Goal: Navigation & Orientation: Go to known website

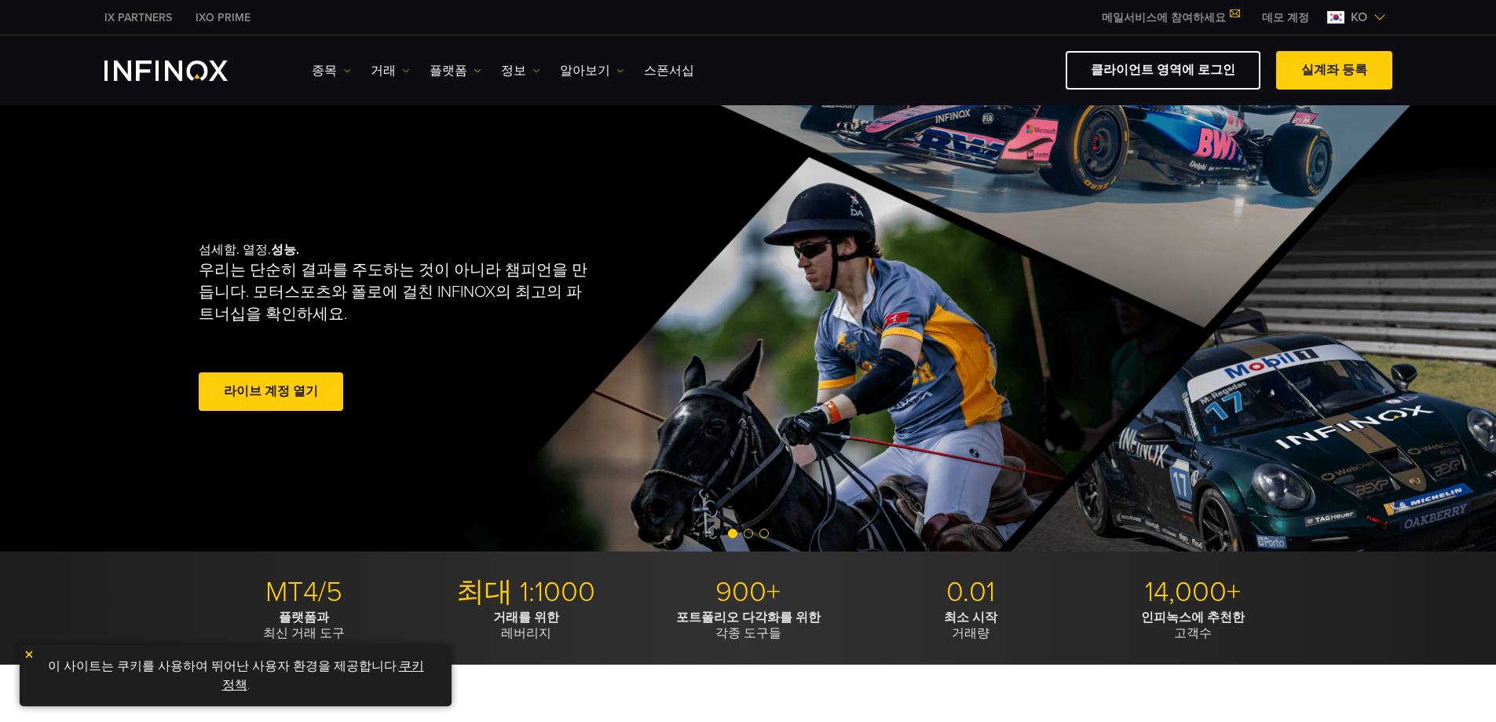
click at [195, 75] on img "INFINOX Logo" at bounding box center [165, 70] width 123 height 20
click at [458, 66] on link "플랫폼" at bounding box center [456, 70] width 52 height 19
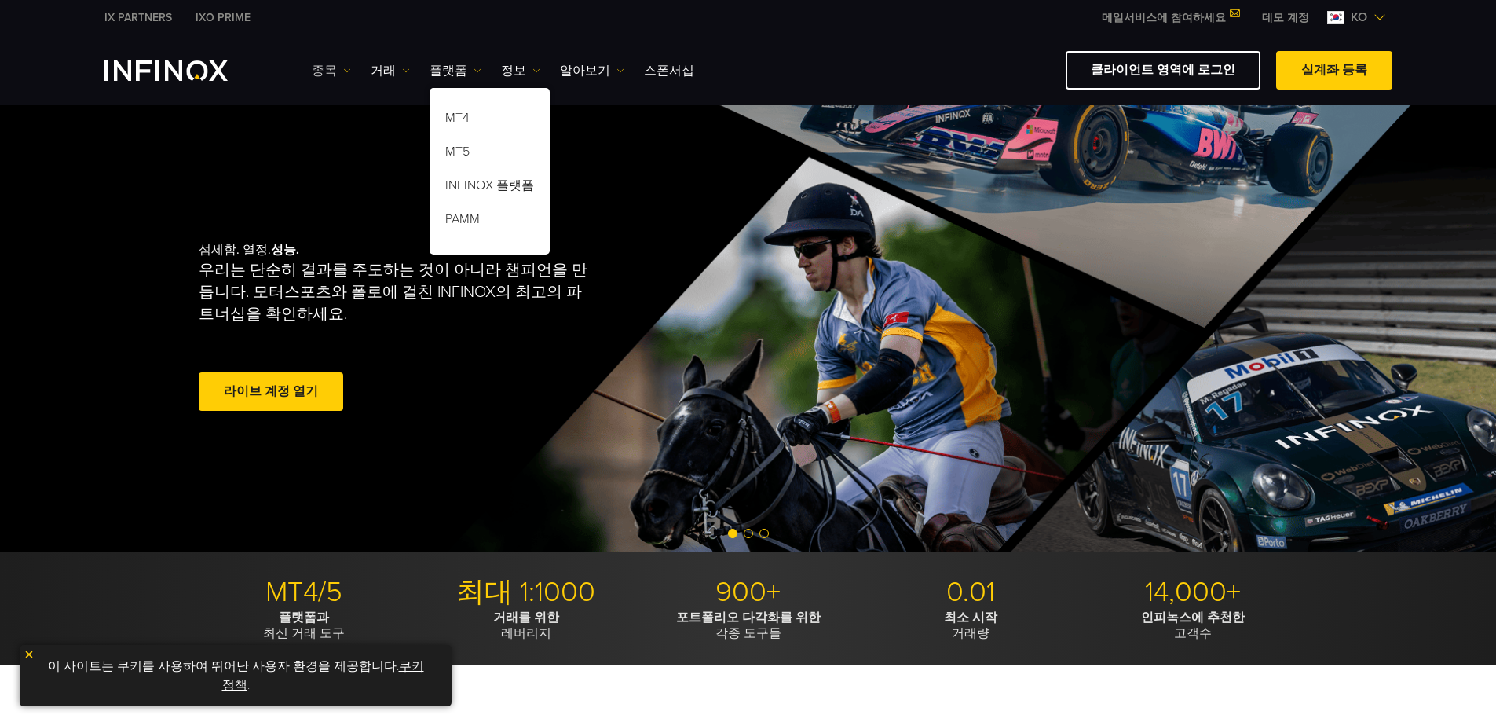
click at [322, 71] on link "종목" at bounding box center [331, 70] width 39 height 19
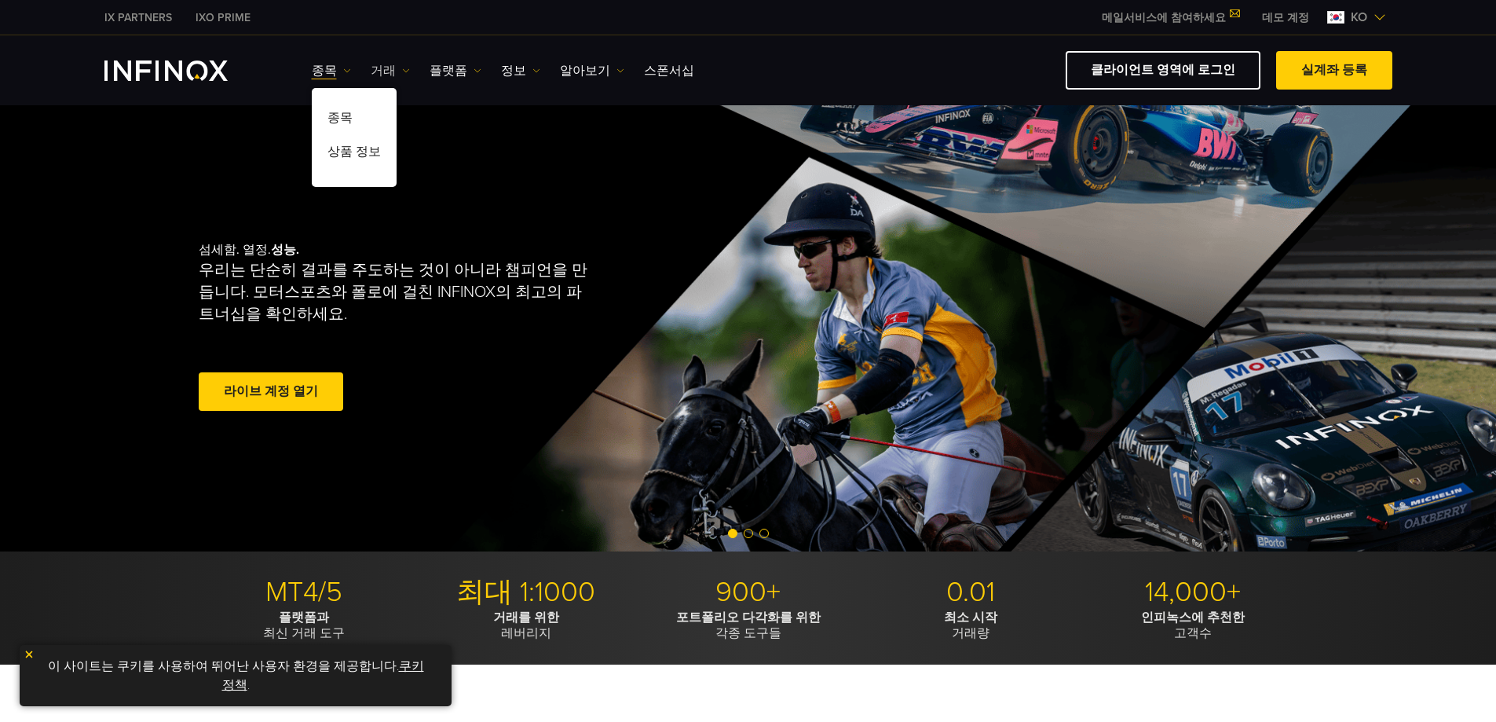
click at [379, 70] on link "거래" at bounding box center [390, 70] width 39 height 19
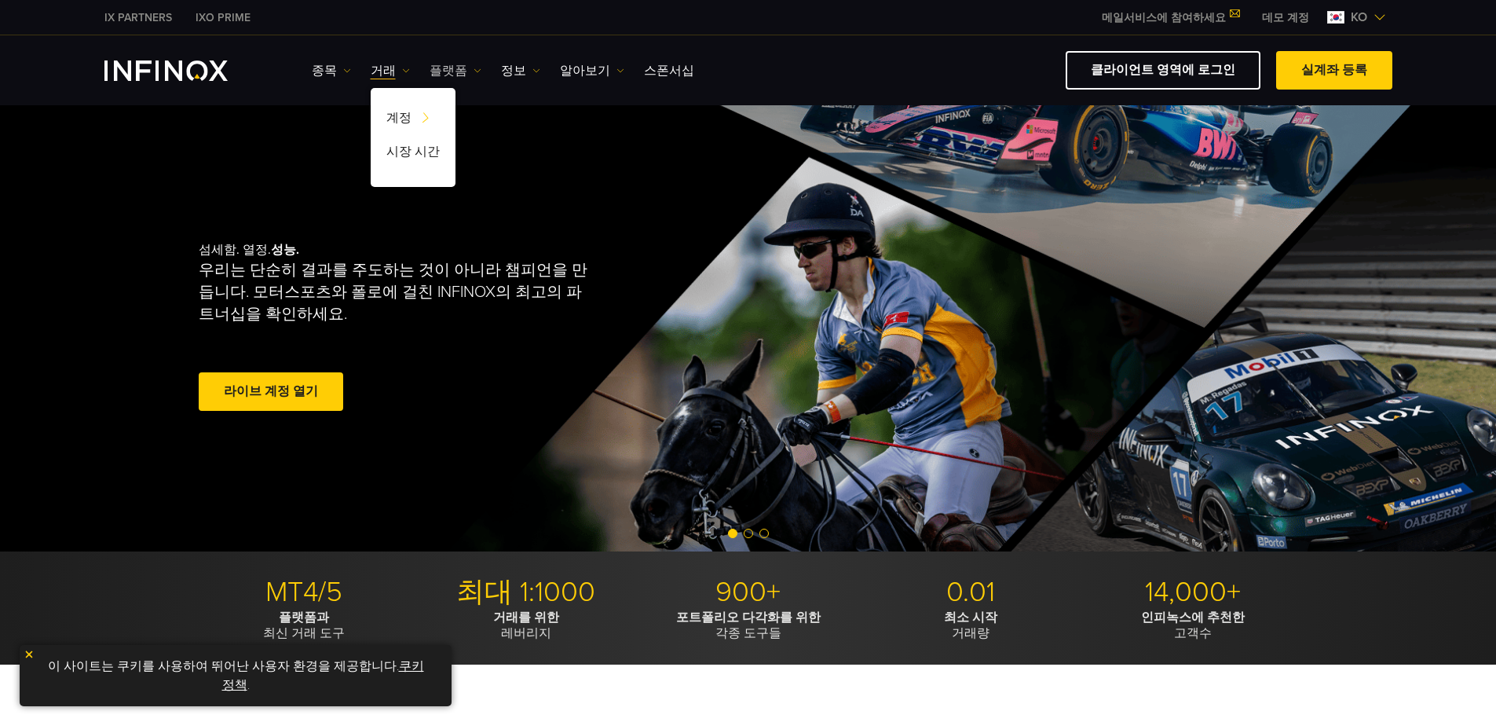
click at [430, 69] on link "플랫폼" at bounding box center [456, 70] width 52 height 19
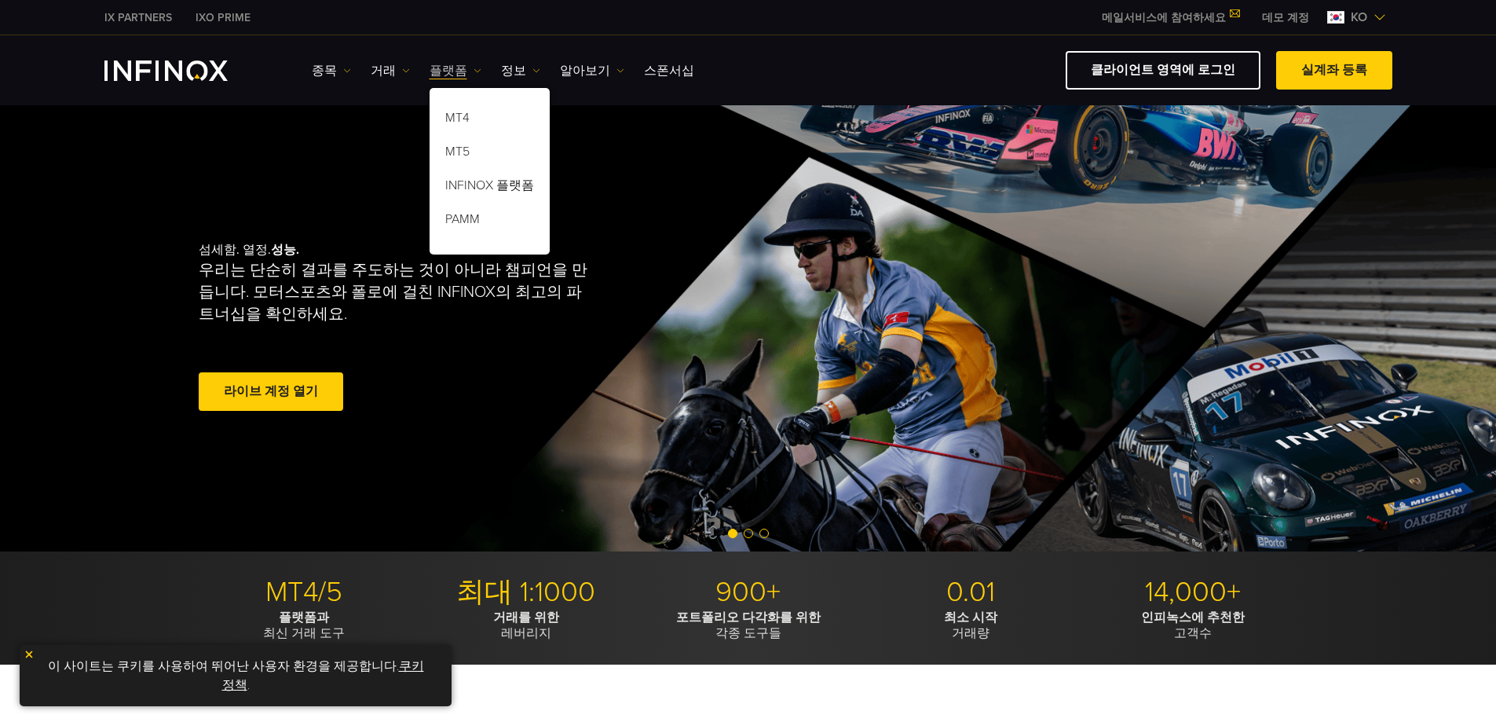
click at [430, 69] on link "플랫폼" at bounding box center [456, 70] width 52 height 19
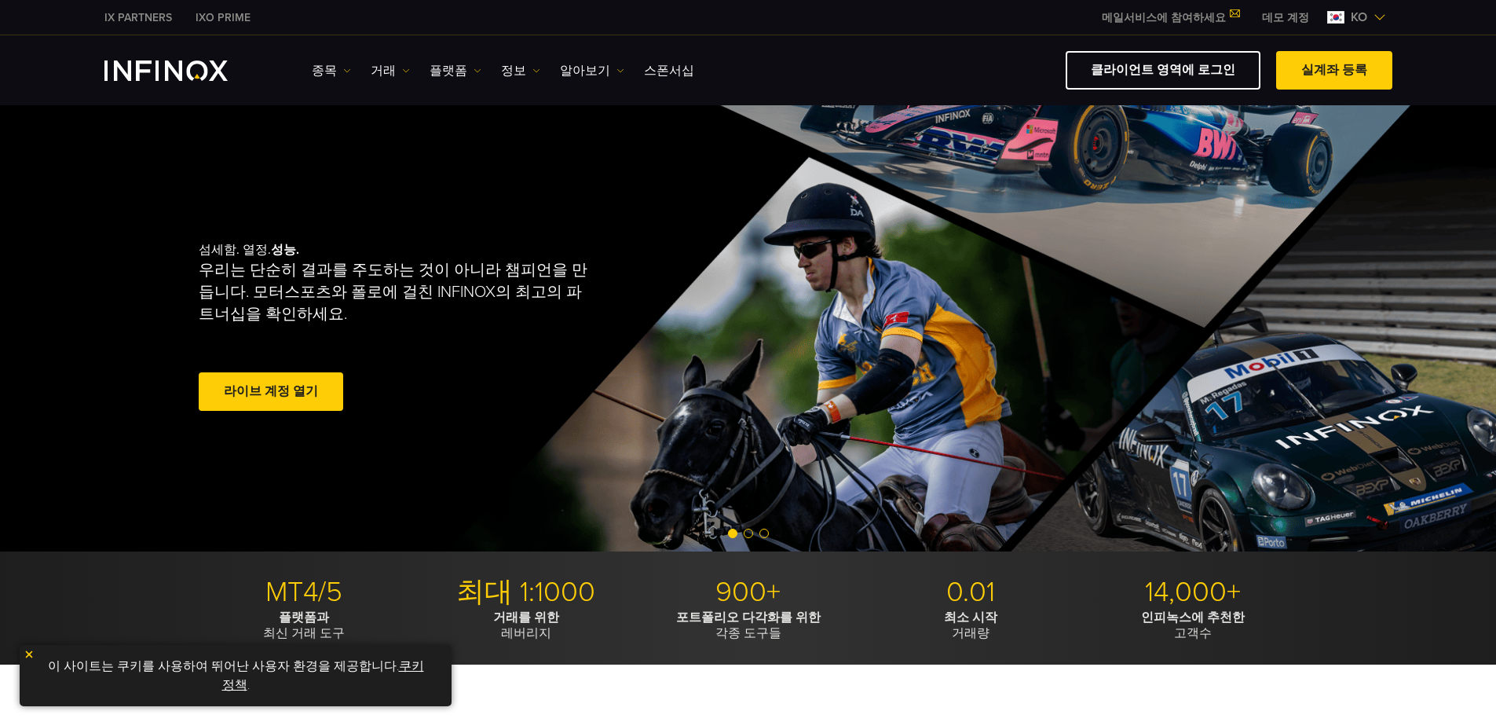
click at [180, 71] on img "INFINOX Logo" at bounding box center [165, 70] width 123 height 20
click at [1148, 64] on link "클라이언트 영역에 로그인" at bounding box center [1163, 70] width 195 height 38
